Goal: Ask a question

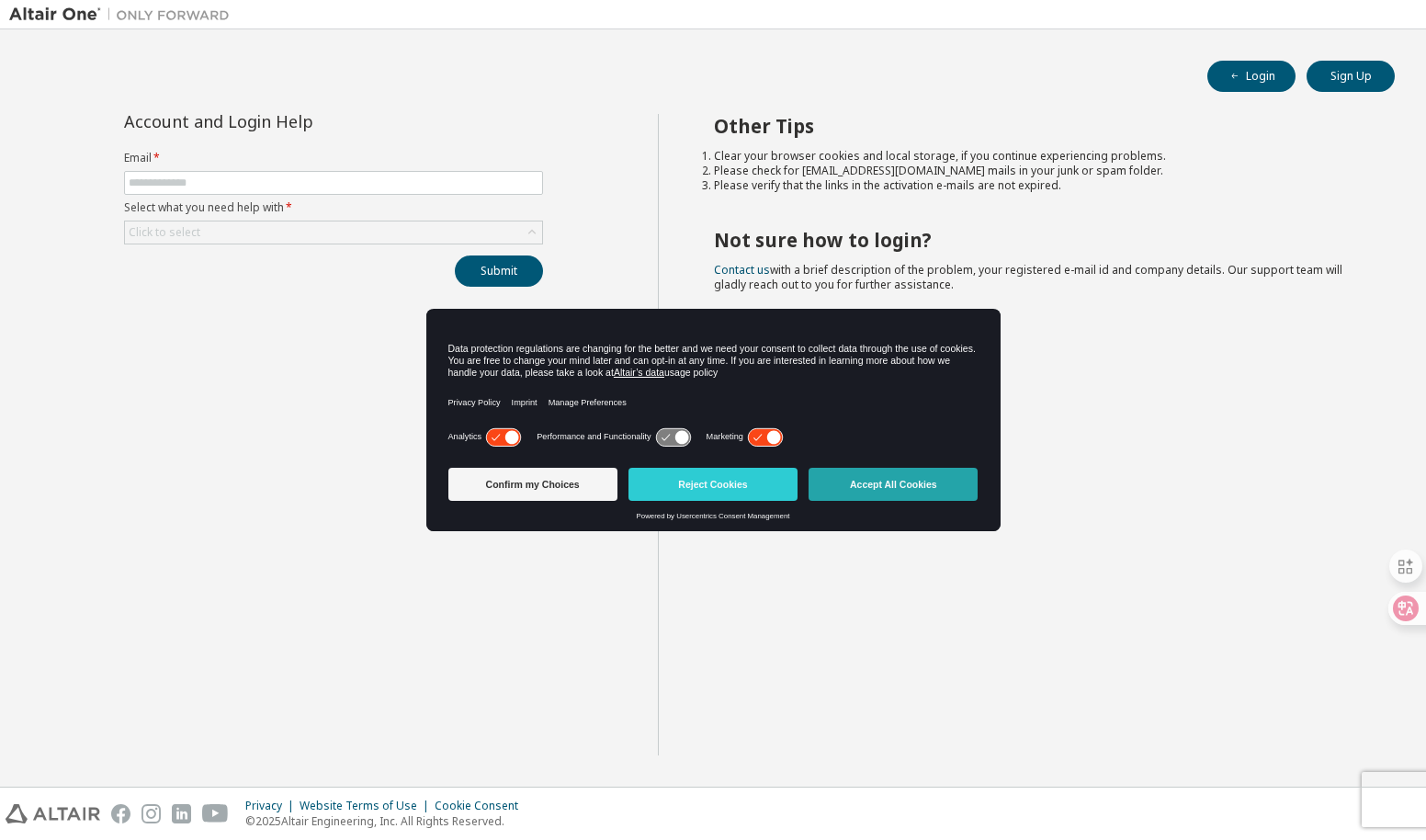
click at [890, 486] on button "Accept All Cookies" at bounding box center [892, 483] width 169 height 33
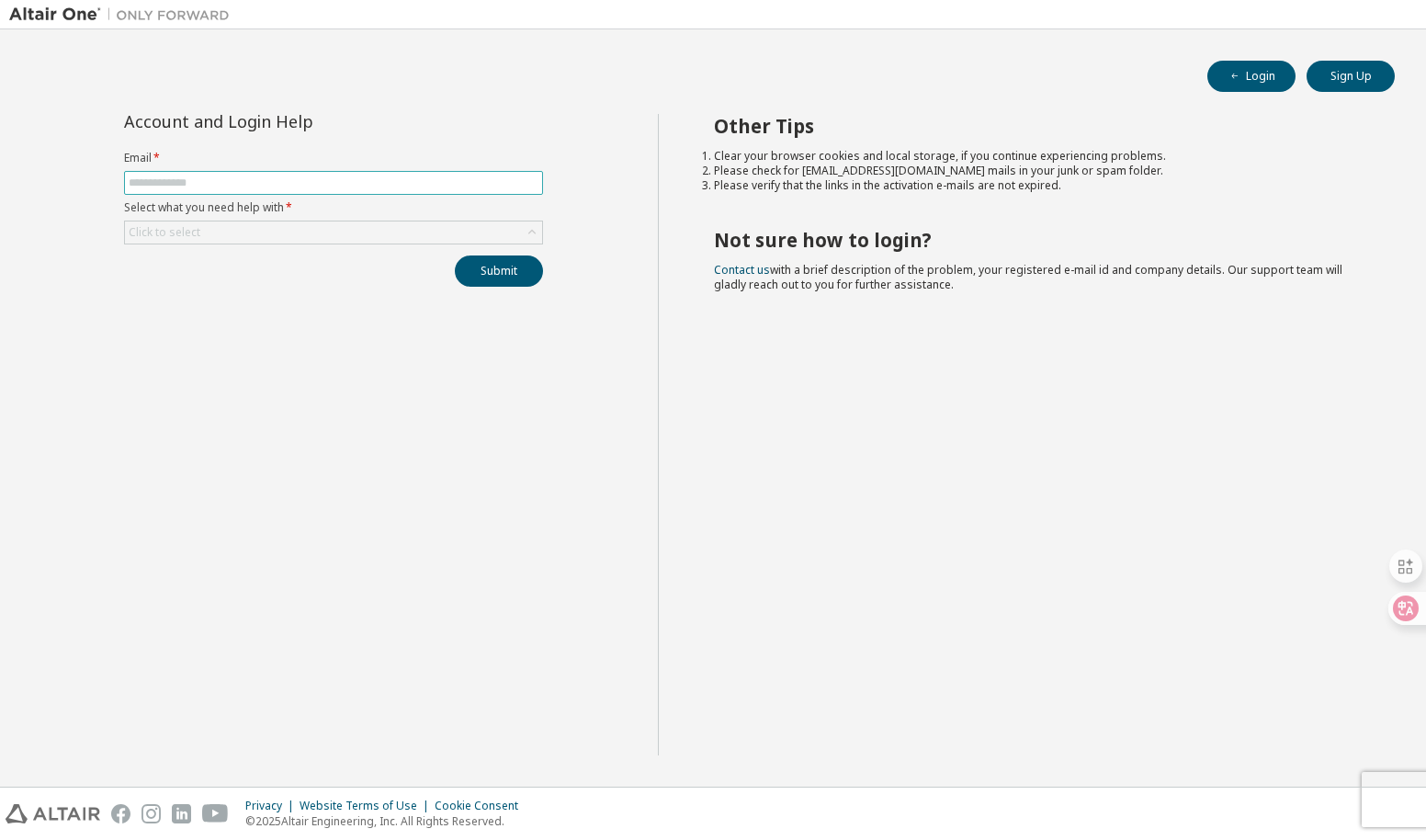
click at [429, 183] on input "text" at bounding box center [333, 183] width 410 height 15
type input "**********"
click at [342, 238] on div "Click to select" at bounding box center [333, 232] width 417 height 22
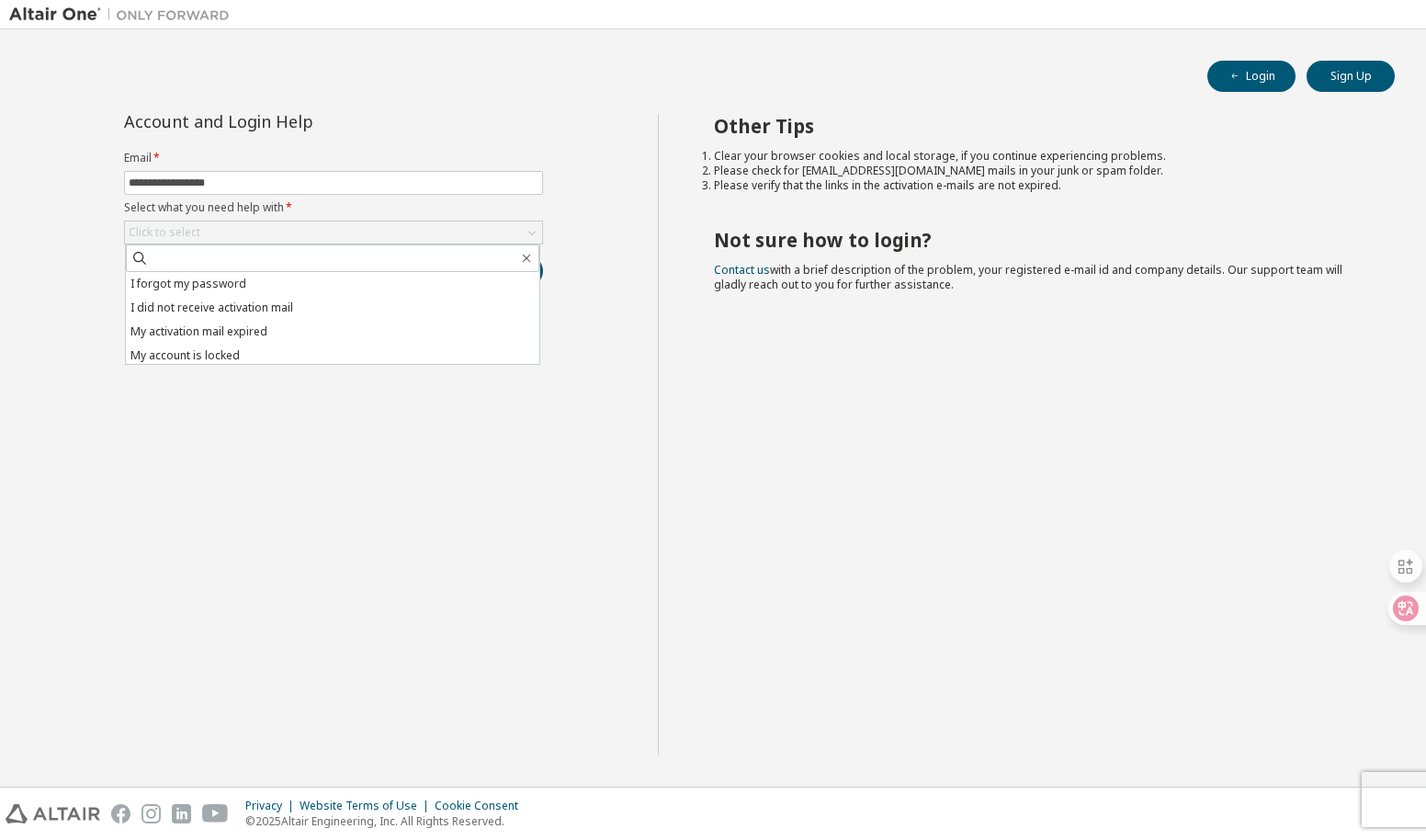
click at [325, 424] on div "**********" at bounding box center [333, 434] width 648 height 641
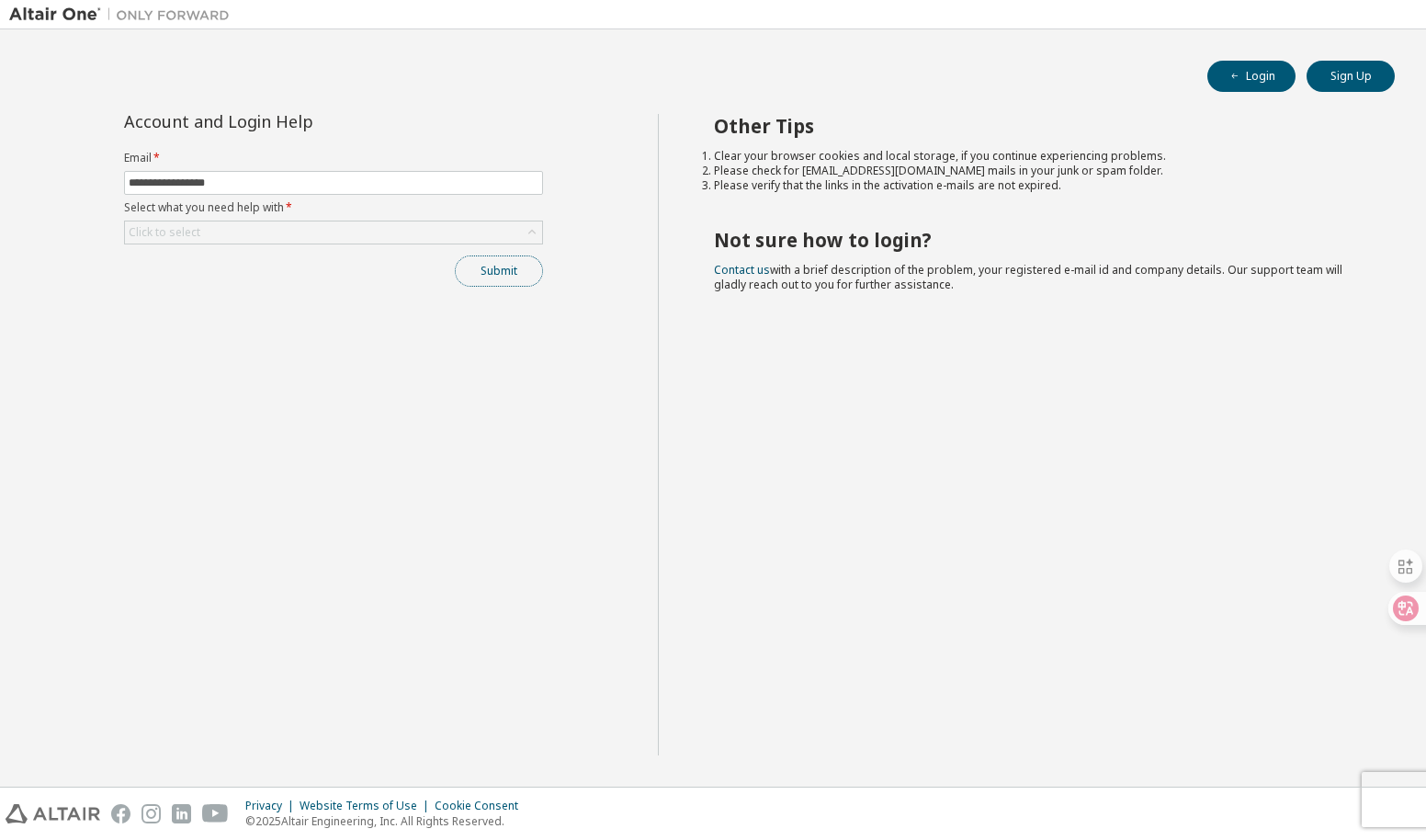
click at [513, 273] on button "Submit" at bounding box center [498, 271] width 88 height 32
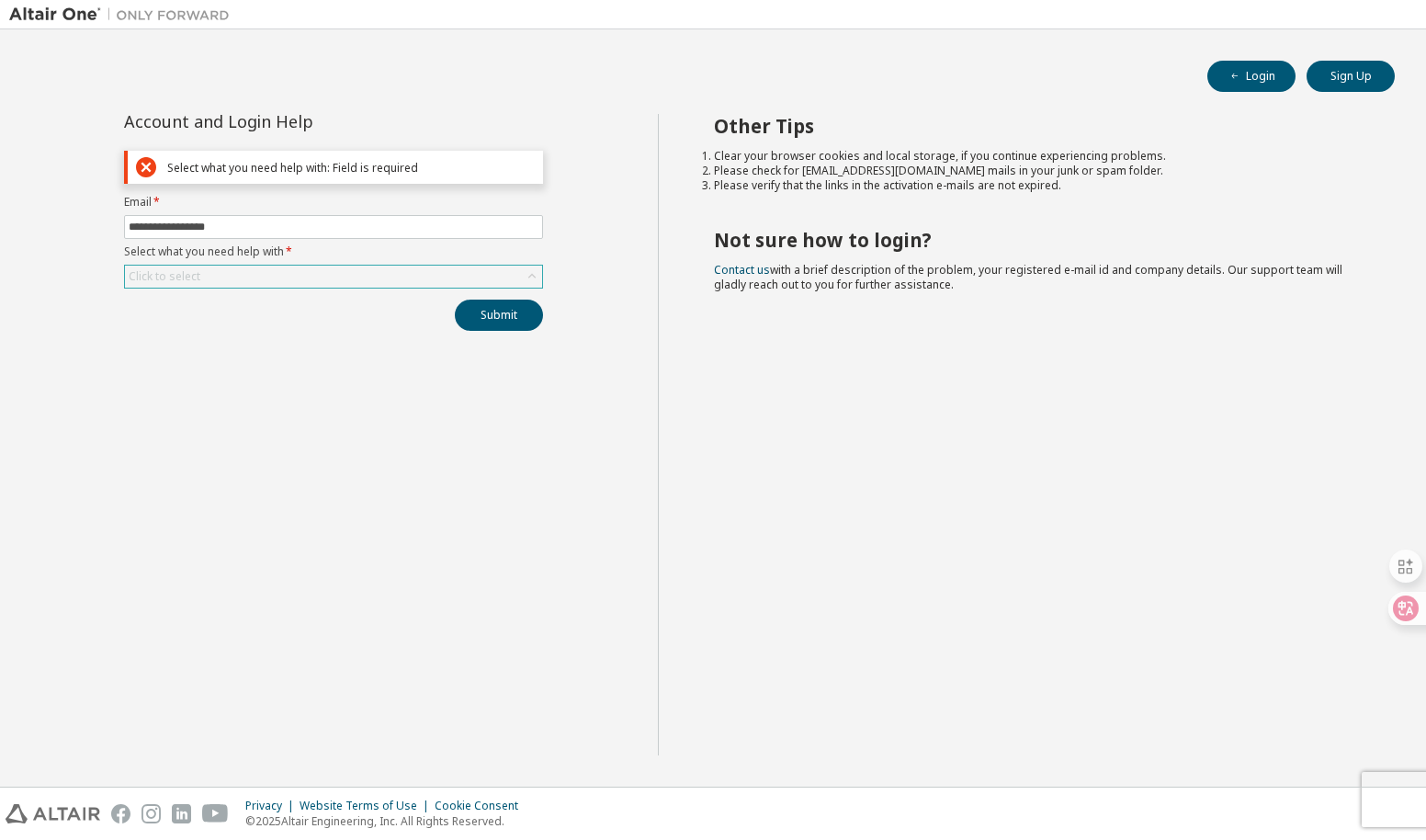
click at [387, 273] on div "Click to select" at bounding box center [333, 277] width 417 height 22
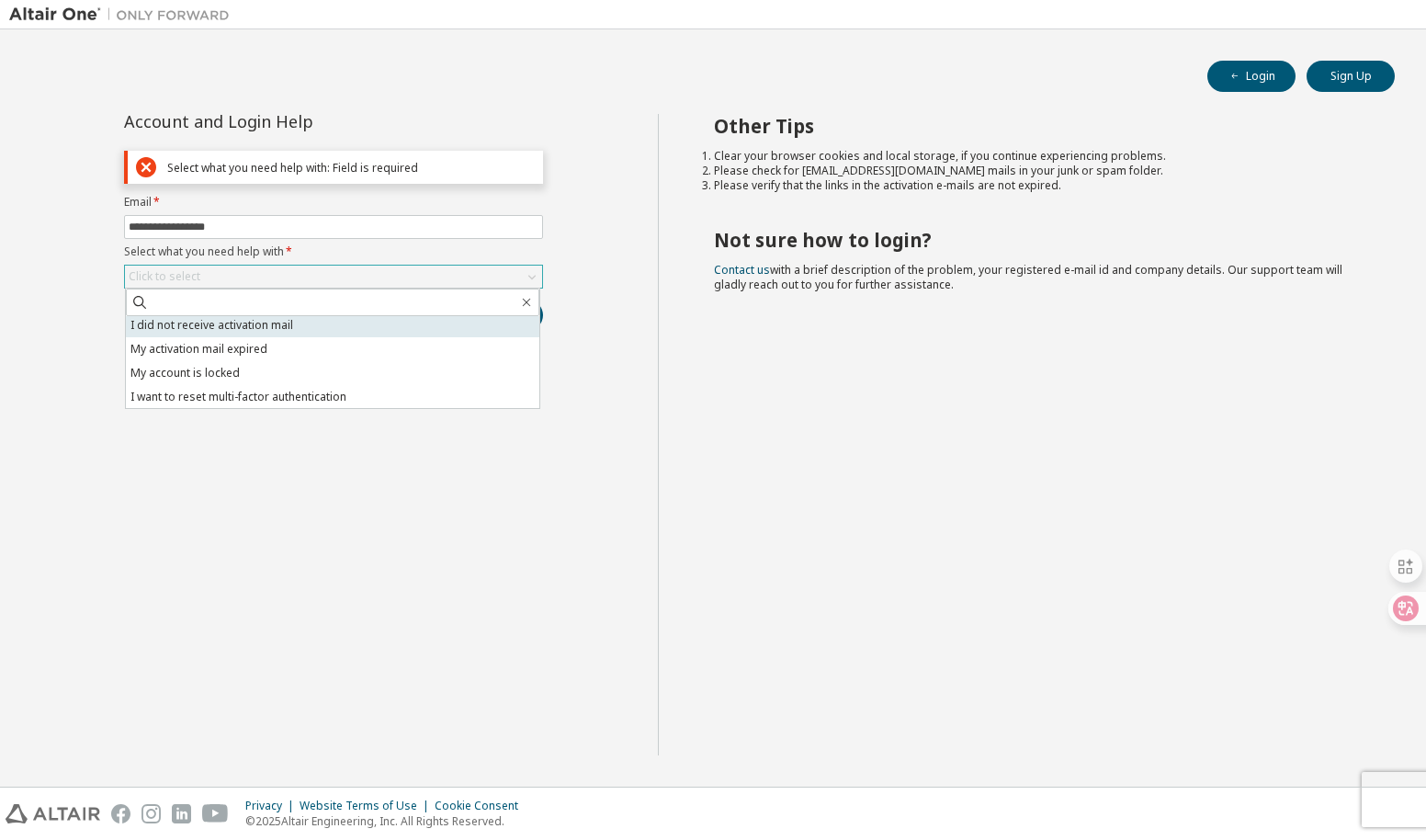
scroll to position [51, 0]
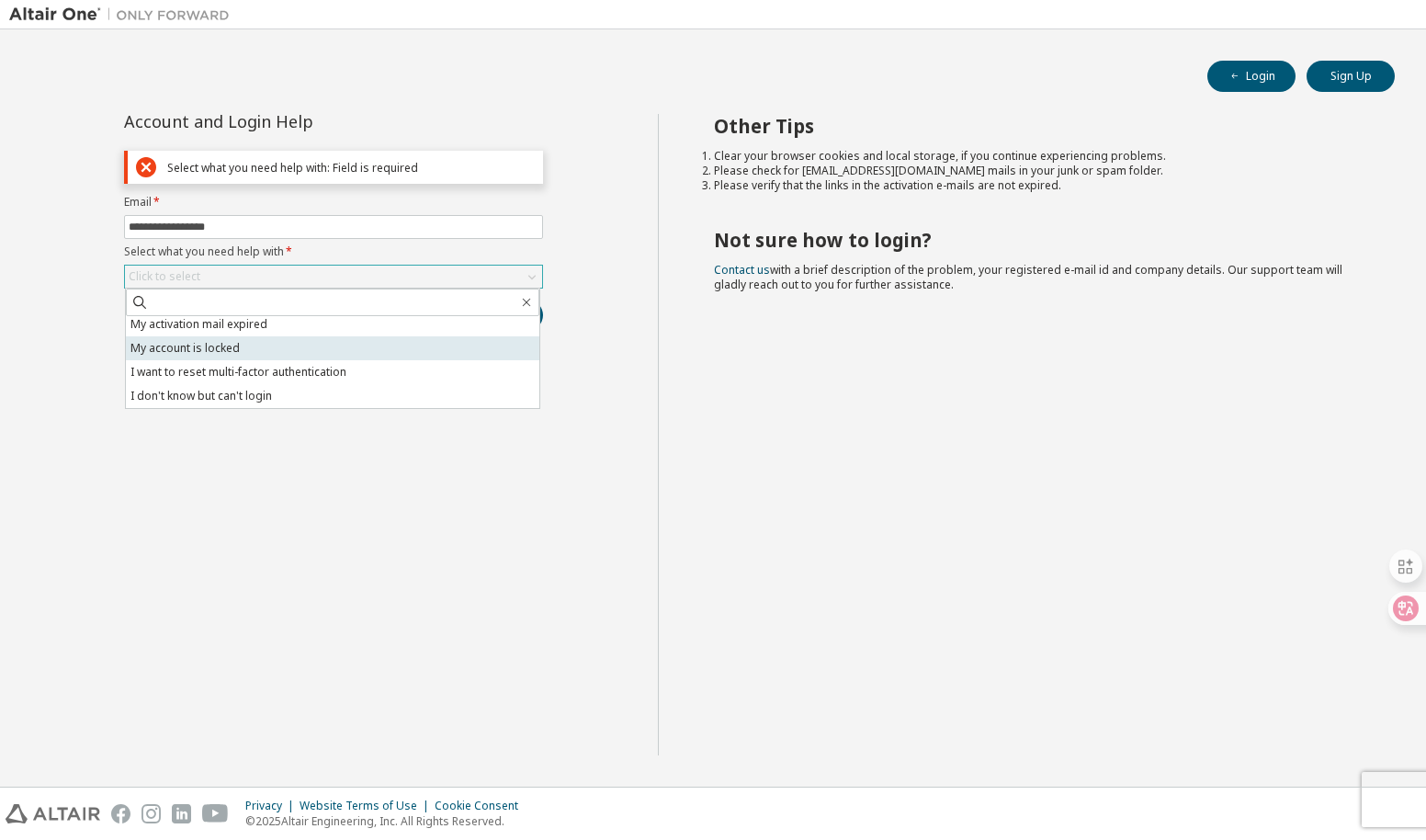
click at [309, 347] on li "My account is locked" at bounding box center [332, 348] width 413 height 24
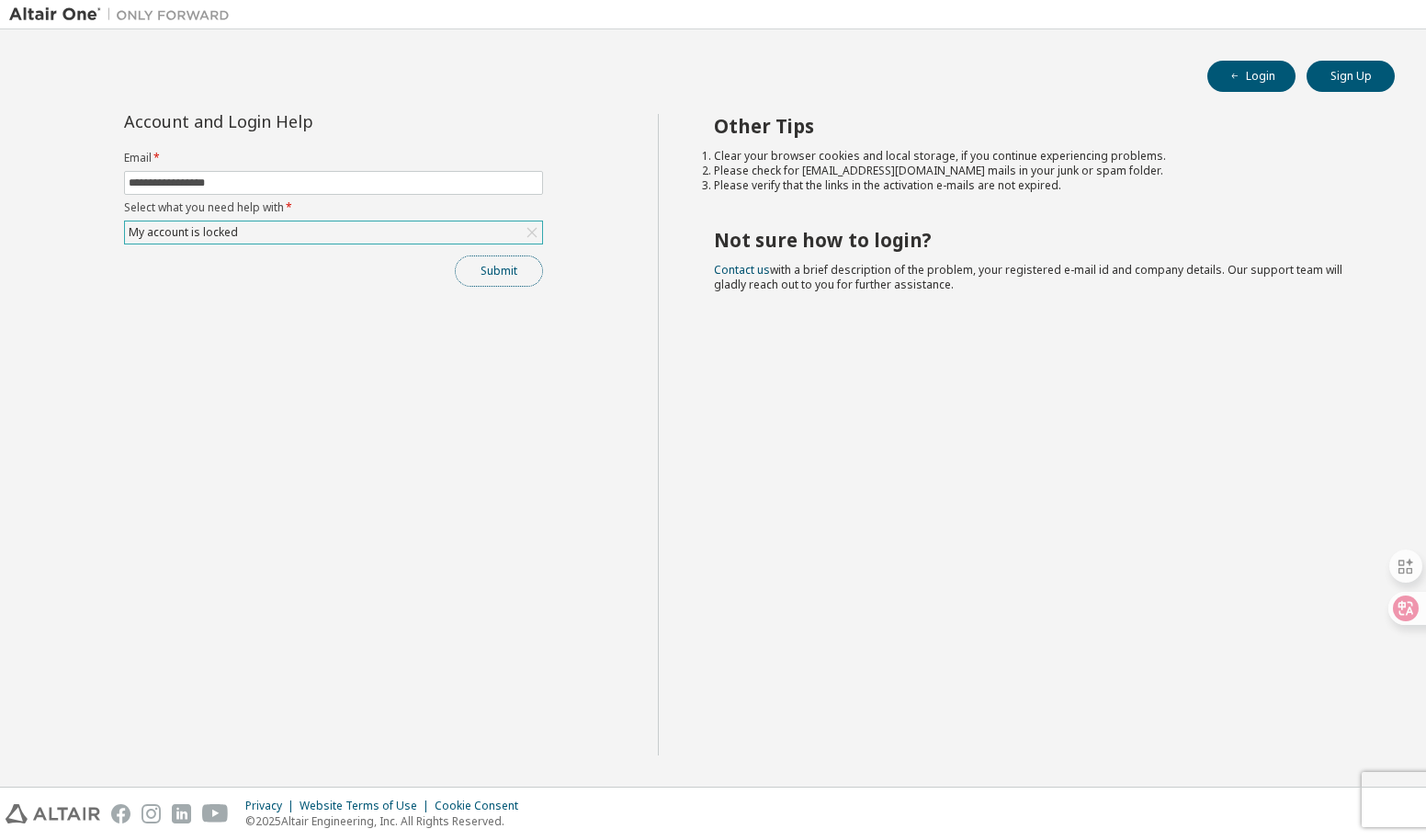
click at [500, 259] on button "Submit" at bounding box center [498, 271] width 88 height 32
click at [1407, 621] on div at bounding box center [1399, 608] width 49 height 33
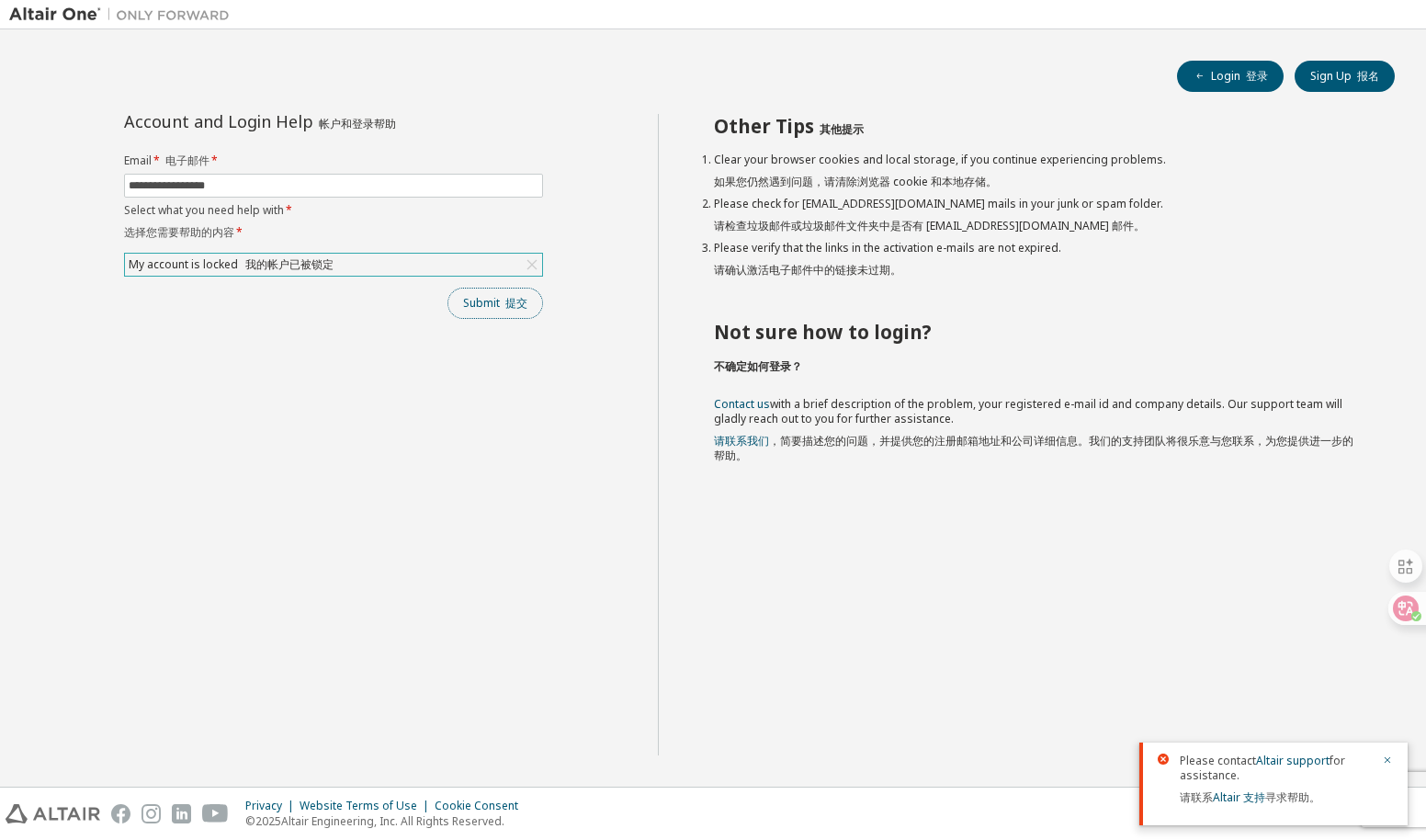
click at [478, 290] on button "Submit 提交" at bounding box center [495, 303] width 96 height 32
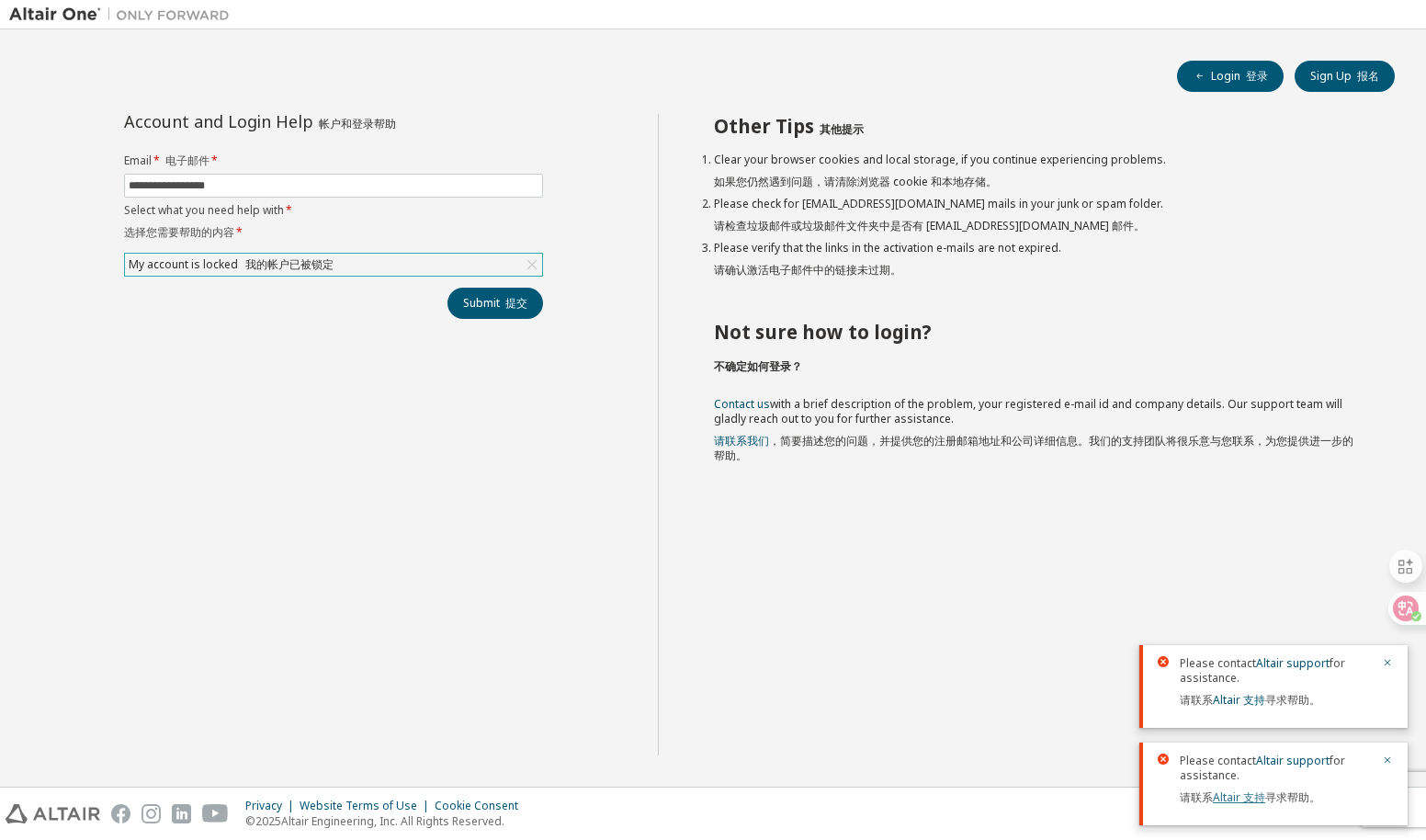
click at [1246, 798] on link "Altair 支持" at bounding box center [1238, 798] width 52 height 16
click at [1246, 790] on link "Altair 支持" at bounding box center [1238, 798] width 52 height 16
